Goal: Consume media (video, audio)

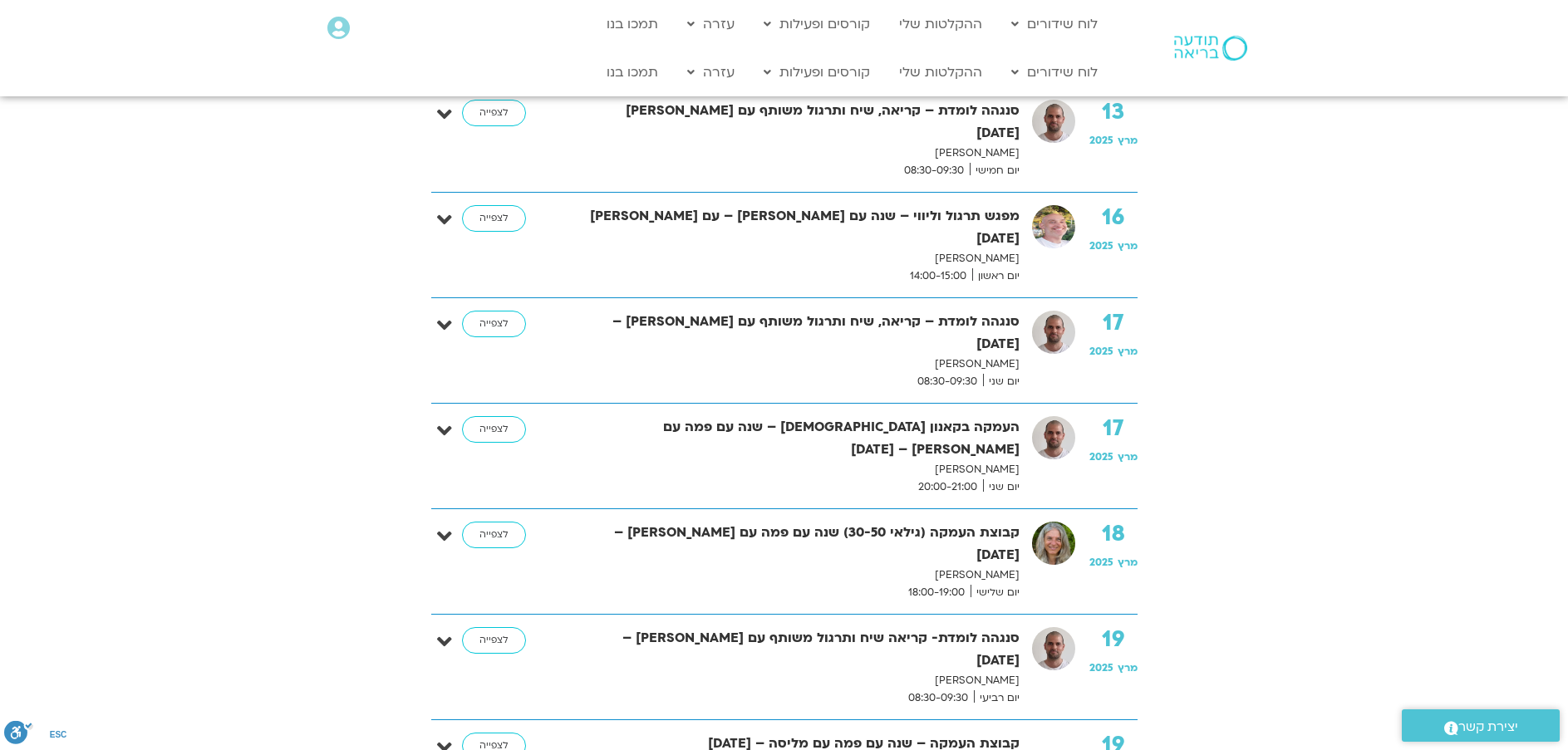
scroll to position [1826, 0]
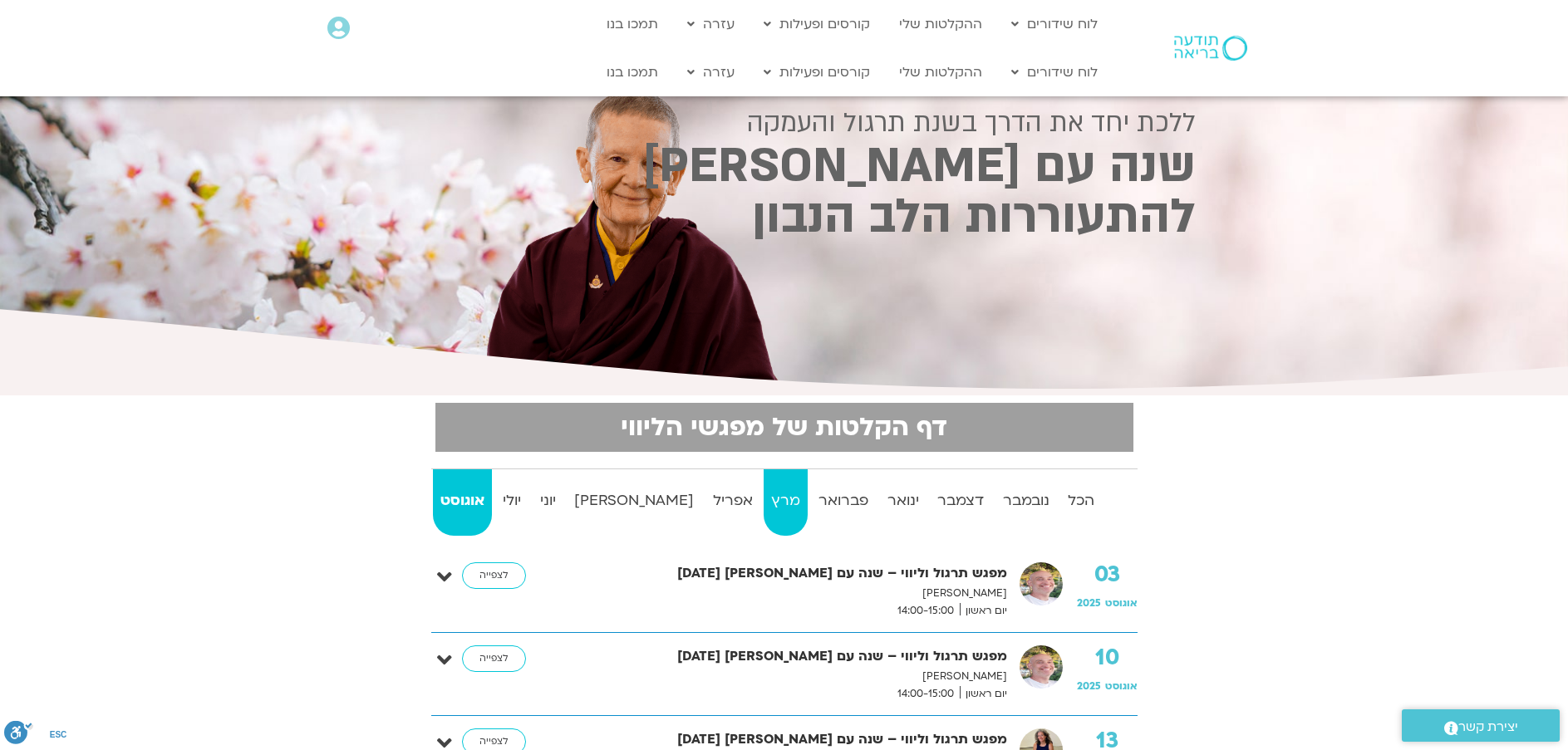
click at [764, 499] on strong "מרץ" at bounding box center [786, 500] width 44 height 25
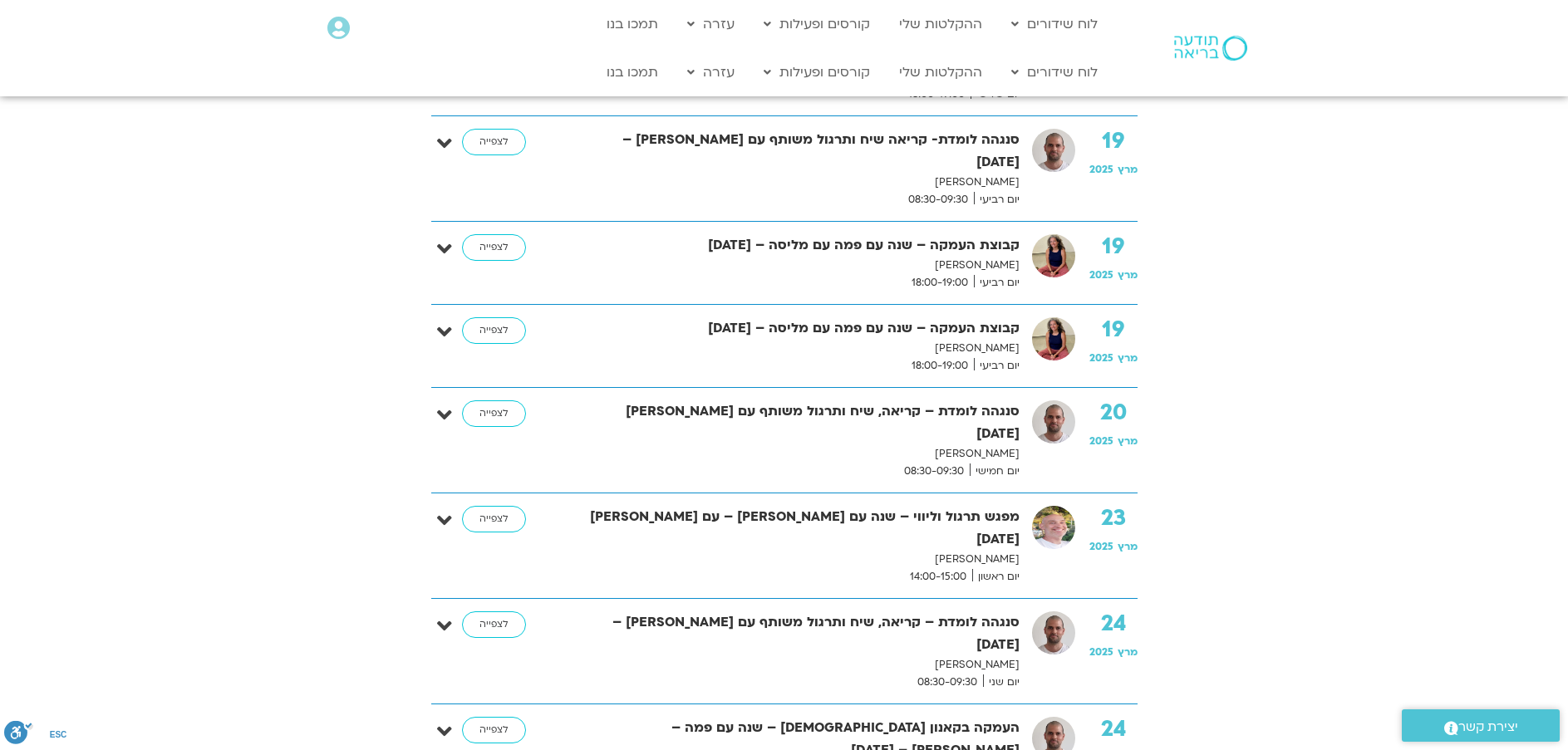
scroll to position [2325, 0]
